Goal: Transaction & Acquisition: Purchase product/service

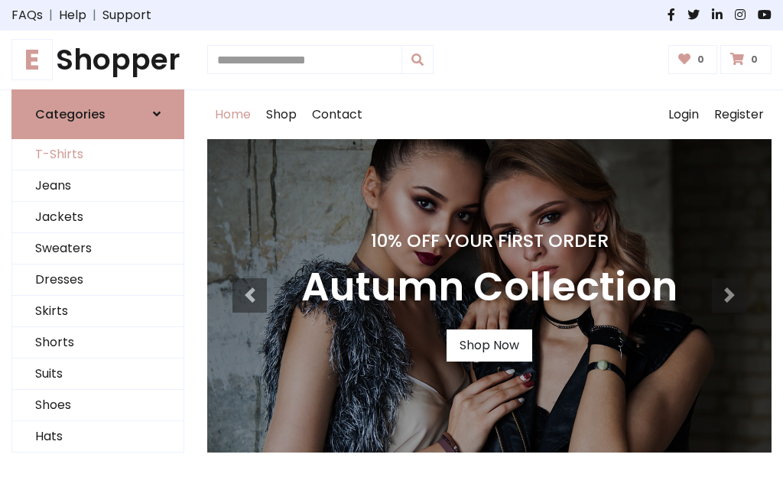
click at [98, 154] on link "T-Shirts" at bounding box center [97, 154] width 171 height 31
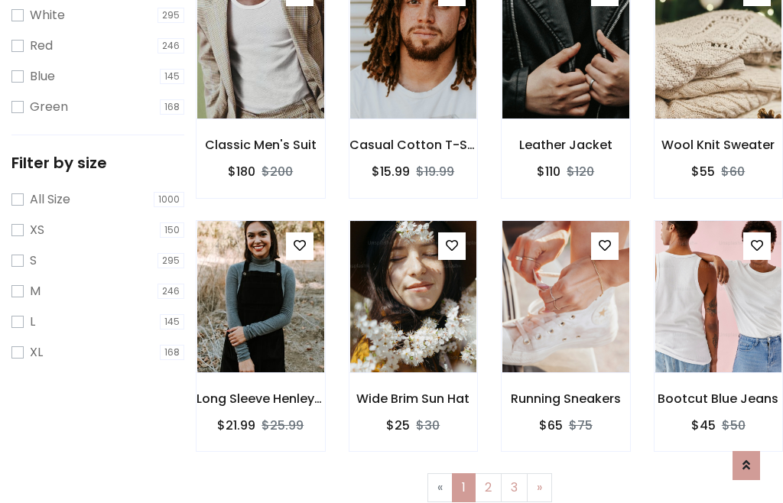
scroll to position [28, 0]
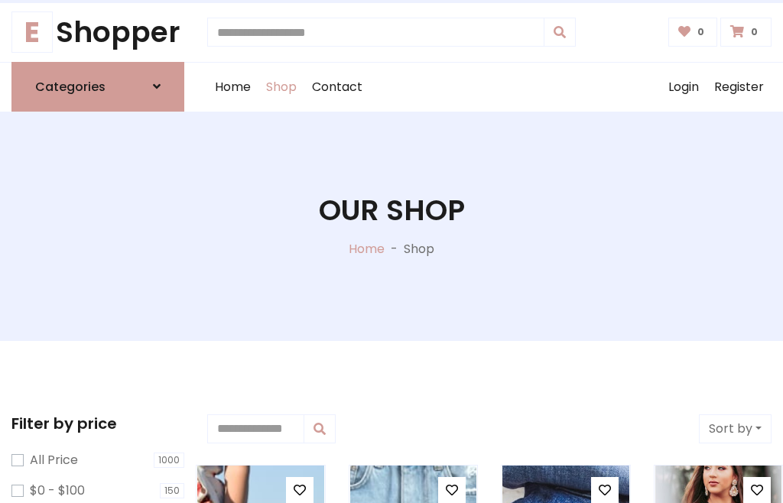
click at [392, 226] on h1 "Our Shop" at bounding box center [392, 211] width 146 height 34
click at [489, 86] on div "Home Shop Contact Log out Login Register" at bounding box center [489, 87] width 564 height 49
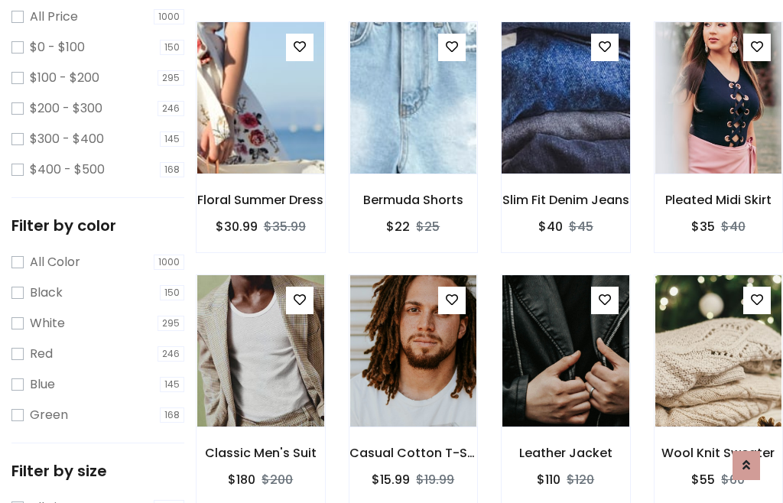
click at [565, 125] on img at bounding box center [565, 97] width 152 height 367
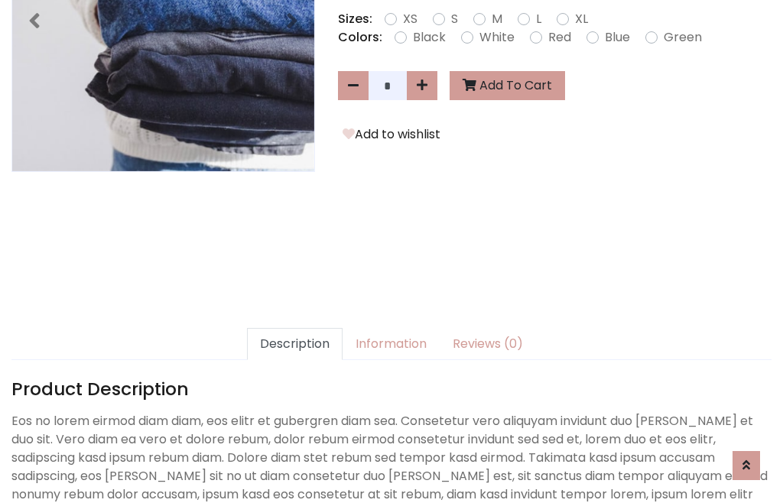
scroll to position [374, 0]
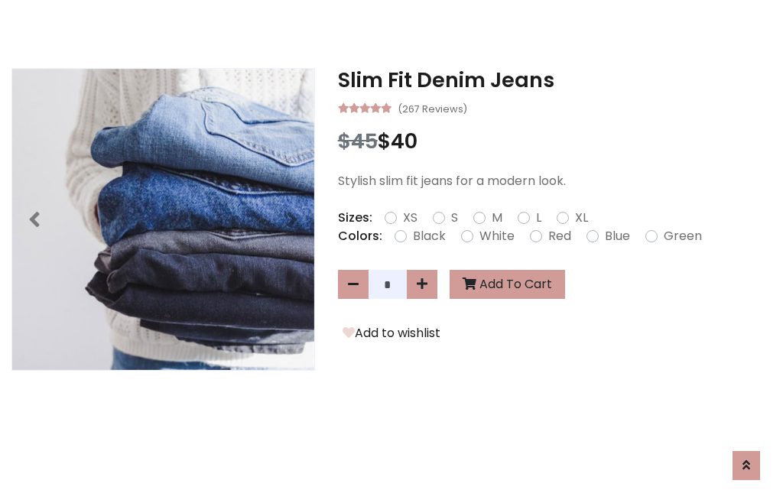
click at [554, 80] on h3 "Slim Fit Denim Jeans" at bounding box center [555, 80] width 434 height 24
